Goal: Information Seeking & Learning: Check status

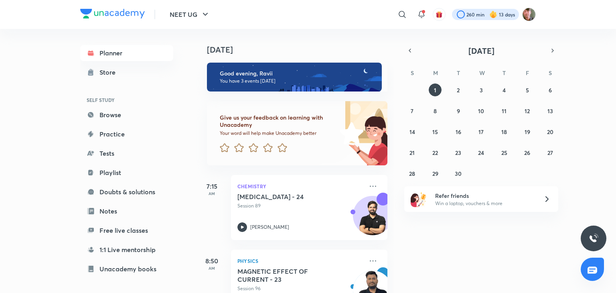
click at [483, 14] on div at bounding box center [485, 14] width 67 height 11
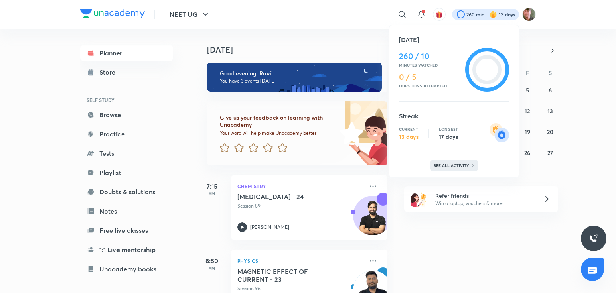
click at [461, 163] on p "See all activity" at bounding box center [452, 165] width 37 height 5
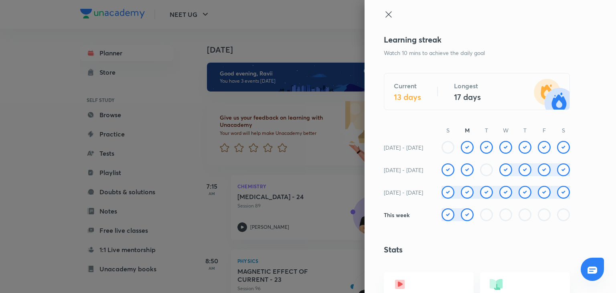
click at [386, 23] on div at bounding box center [477, 22] width 186 height 24
click at [386, 12] on icon at bounding box center [389, 14] width 6 height 6
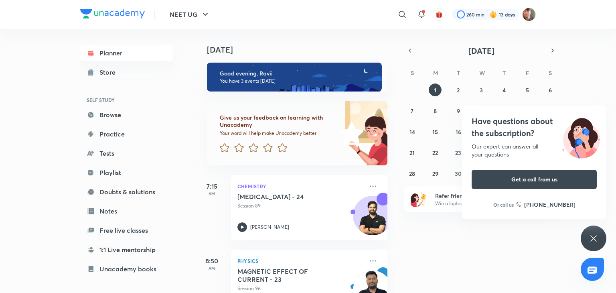
click at [441, 259] on div "[DATE] Good evening, [PERSON_NAME] You have 3 events [DATE] Give us your feedba…" at bounding box center [405, 161] width 419 height 264
click at [590, 233] on icon at bounding box center [594, 238] width 10 height 10
